Goal: Navigation & Orientation: Find specific page/section

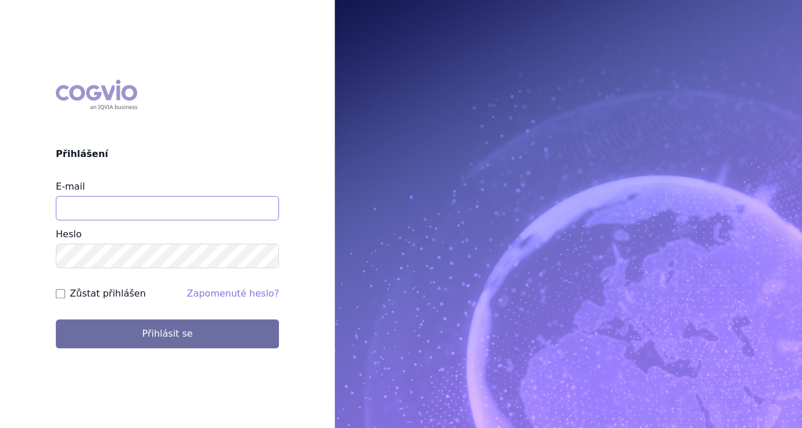
click at [164, 199] on input "E-mail" at bounding box center [167, 208] width 223 height 24
type input "[PERSON_NAME][EMAIL_ADDRESS][DOMAIN_NAME]"
click at [93, 286] on form "E-mail [PERSON_NAME][EMAIL_ADDRESS][DOMAIN_NAME] [GEOGRAPHIC_DATA] Zůstat přihl…" at bounding box center [167, 264] width 223 height 169
click at [94, 298] on label "Zůstat přihlášen" at bounding box center [108, 293] width 76 height 14
click at [65, 298] on input "Zůstat přihlášen" at bounding box center [60, 293] width 9 height 9
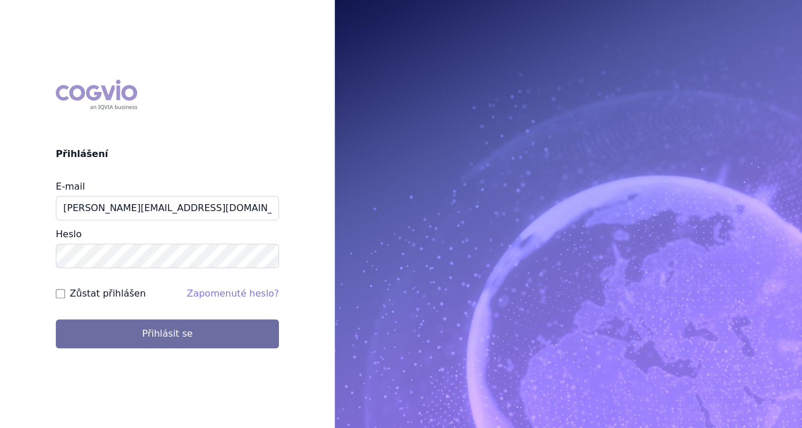
checkbox input "true"
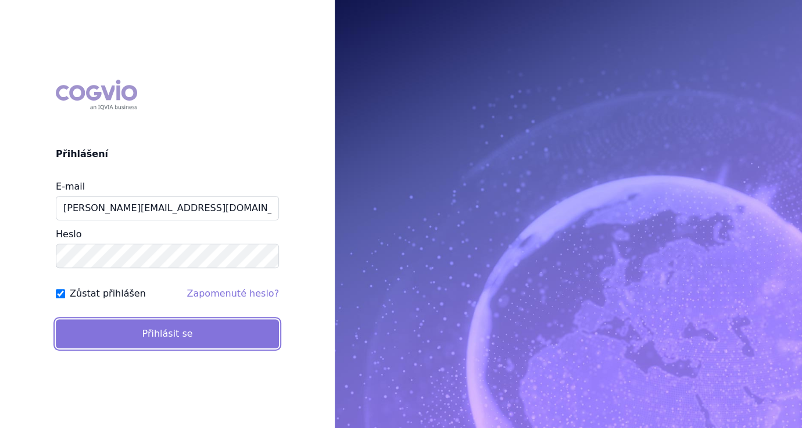
click at [112, 348] on button "Přihlásit se" at bounding box center [167, 333] width 223 height 29
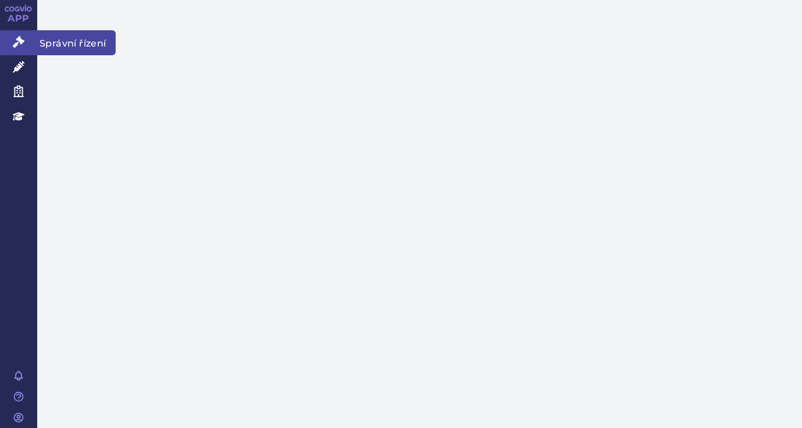
click at [22, 40] on icon at bounding box center [19, 42] width 12 height 12
